Goal: Check status: Check status

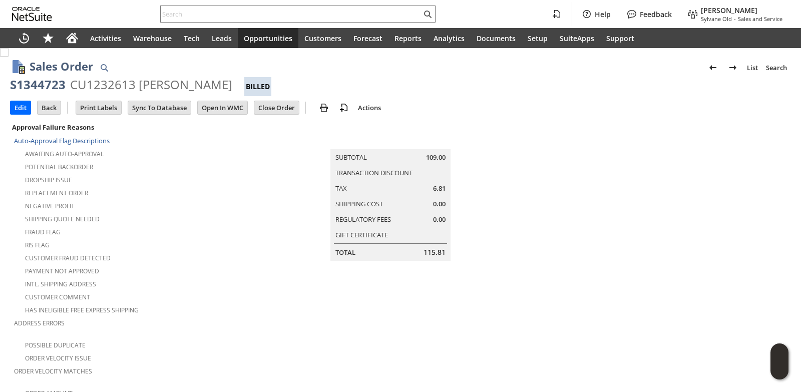
click at [231, 9] on input "text" at bounding box center [291, 14] width 261 height 12
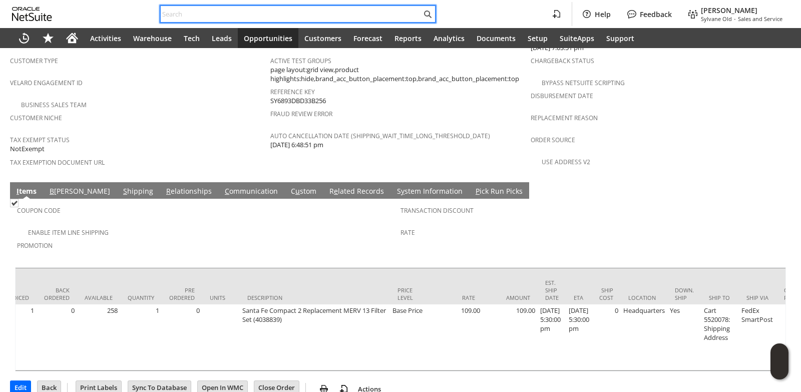
paste input "[PERSON_NAME][EMAIL_ADDRESS][DOMAIN_NAME]"
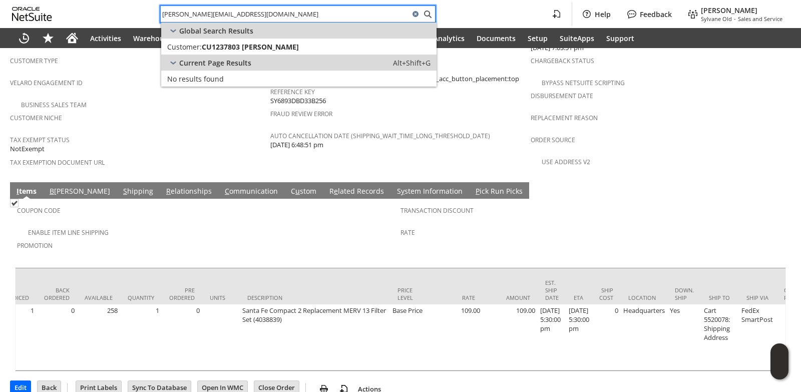
type input "[PERSON_NAME][EMAIL_ADDRESS][DOMAIN_NAME]"
click at [254, 47] on span "CU1237803 [PERSON_NAME]" at bounding box center [250, 47] width 97 height 10
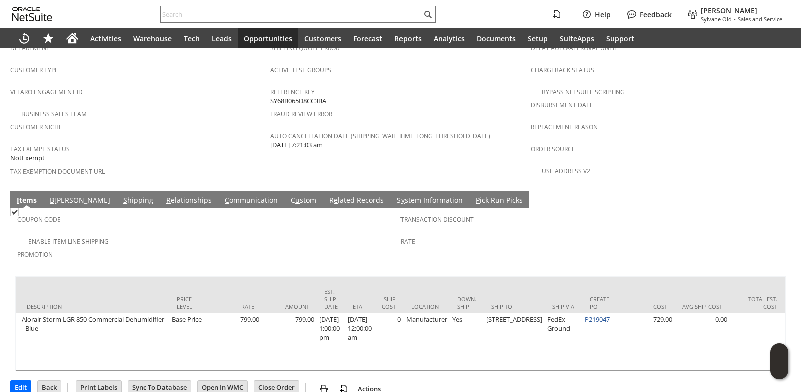
scroll to position [0, 542]
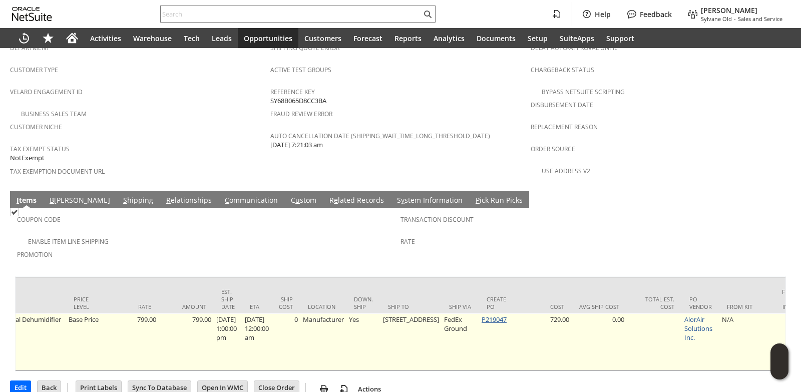
click at [482, 315] on link "P219047" at bounding box center [494, 319] width 25 height 9
